Goal: Check status: Check status

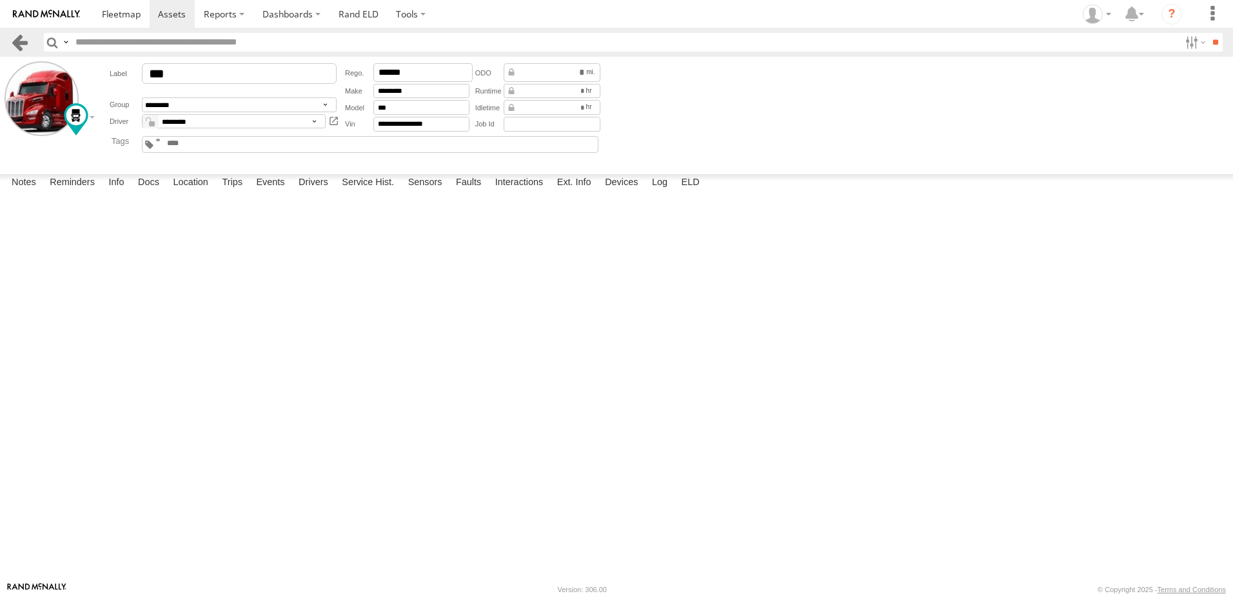
click at [21, 41] on link at bounding box center [19, 42] width 19 height 19
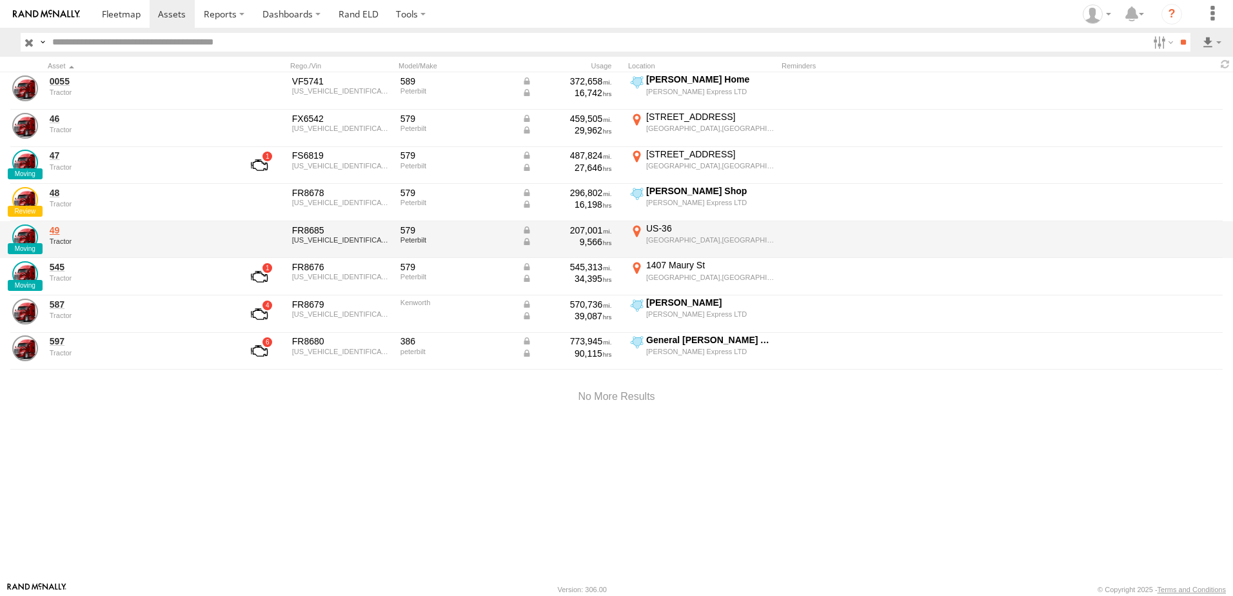
click at [54, 232] on link "49" at bounding box center [138, 230] width 177 height 12
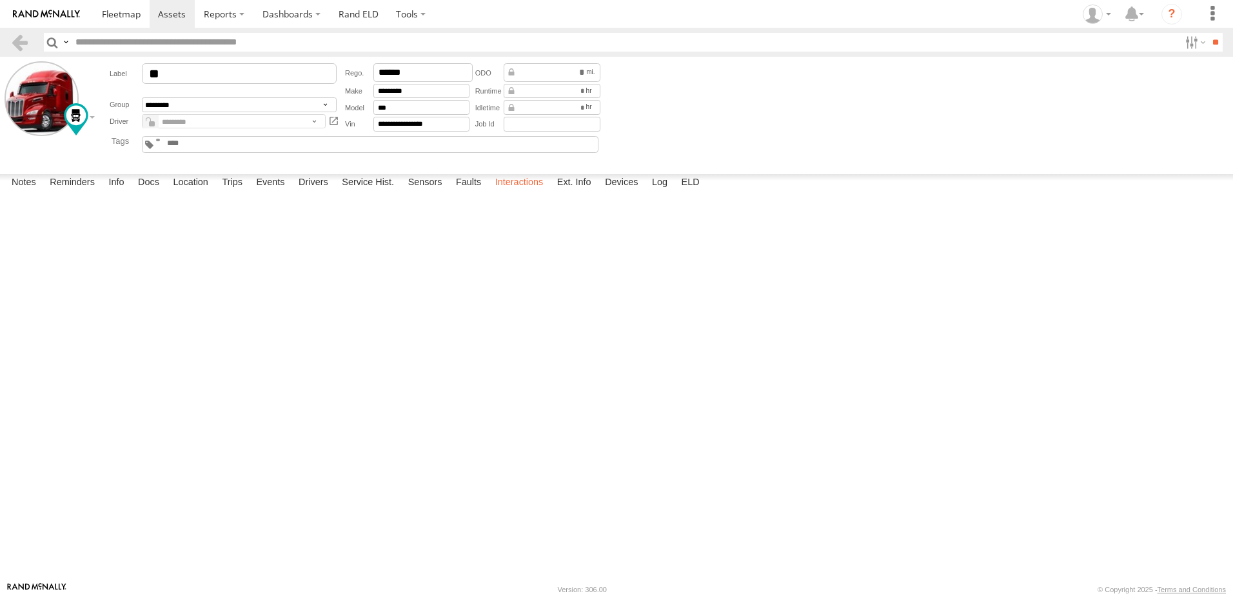
click at [516, 192] on label "Interactions" at bounding box center [519, 183] width 61 height 18
click at [21, 42] on link at bounding box center [19, 42] width 19 height 19
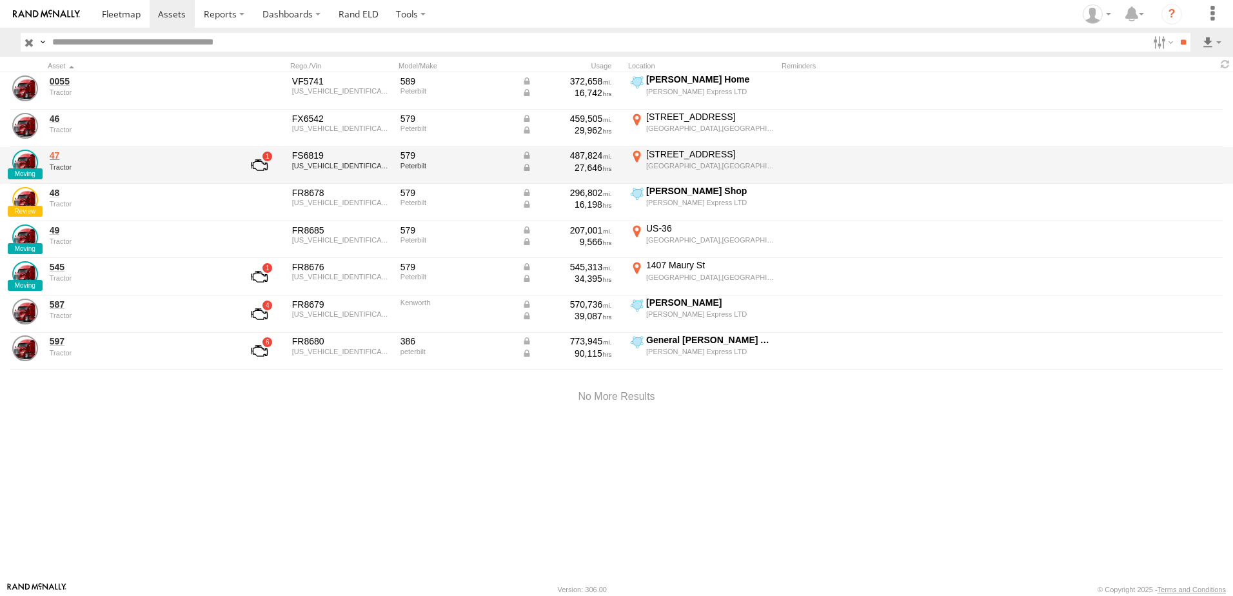
click at [57, 154] on link "47" at bounding box center [138, 156] width 177 height 12
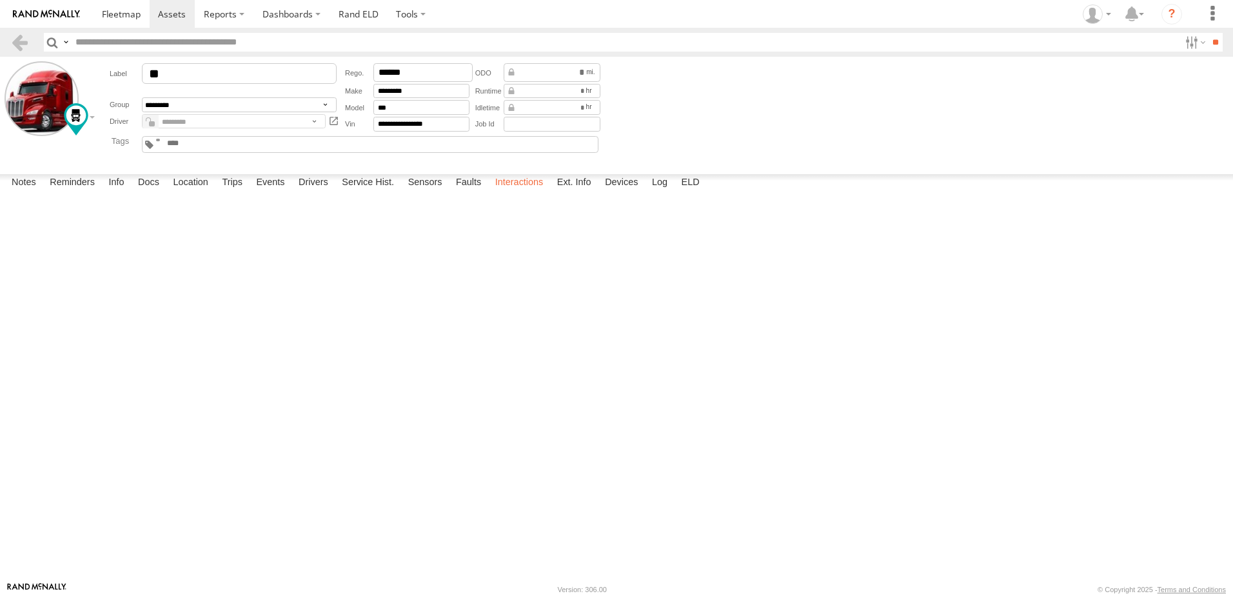
click at [523, 192] on label "Interactions" at bounding box center [519, 183] width 61 height 18
click at [188, 192] on label "Location" at bounding box center [190, 183] width 48 height 18
click at [0, 0] on span at bounding box center [0, 0] width 0 height 0
click at [0, 0] on label at bounding box center [0, 0] width 0 height 0
click at [0, 0] on span "Basemaps" at bounding box center [0, 0] width 0 height 0
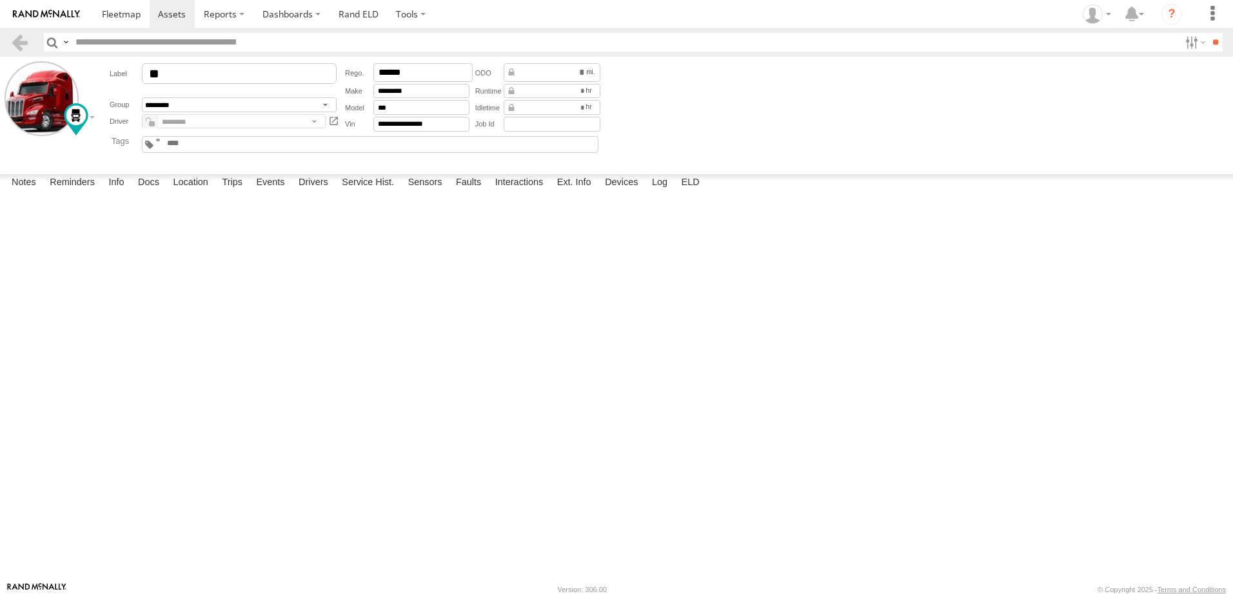
click at [0, 0] on span "Satellite + Roadmap" at bounding box center [0, 0] width 0 height 0
drag, startPoint x: 683, startPoint y: 380, endPoint x: 680, endPoint y: 450, distance: 70.4
click at [0, 0] on div "47 47 Tractor SE 64th Ave Carlisle 41.52477 , -93.51693 West 19 08:23:28 08/28/…" at bounding box center [0, 0] width 0 height 0
click at [23, 37] on link at bounding box center [19, 42] width 19 height 19
